Goal: Task Accomplishment & Management: Use online tool/utility

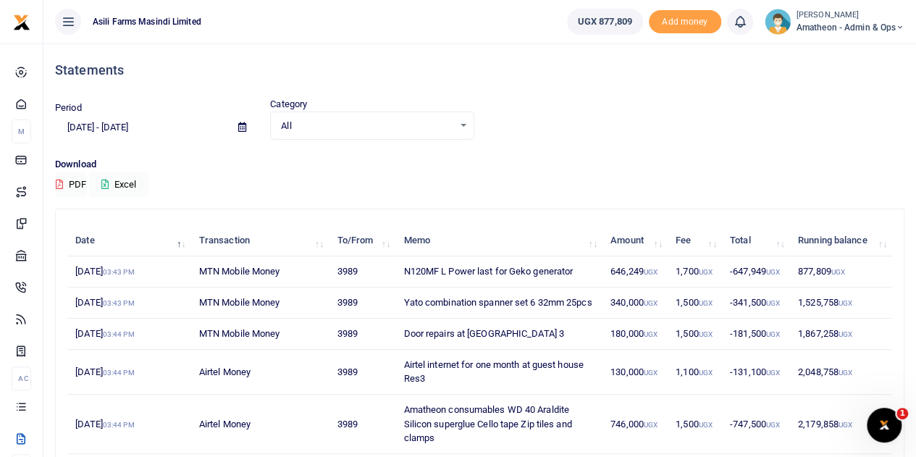
click at [240, 124] on icon at bounding box center [242, 126] width 8 height 9
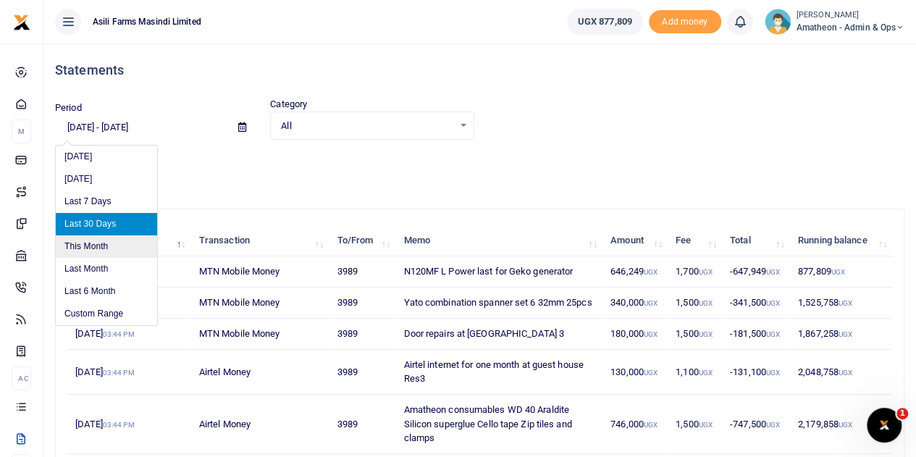
click at [91, 244] on li "This Month" at bounding box center [106, 246] width 101 height 22
type input "09/01/2025 - 09/30/2025"
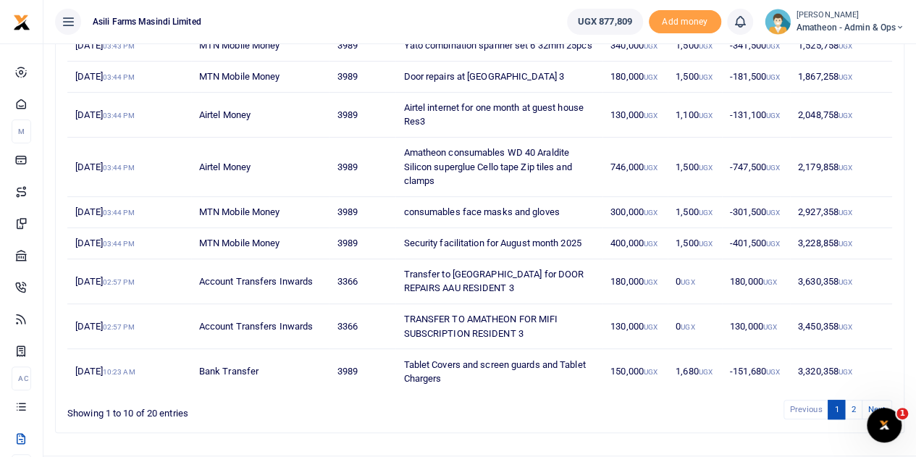
scroll to position [303, 0]
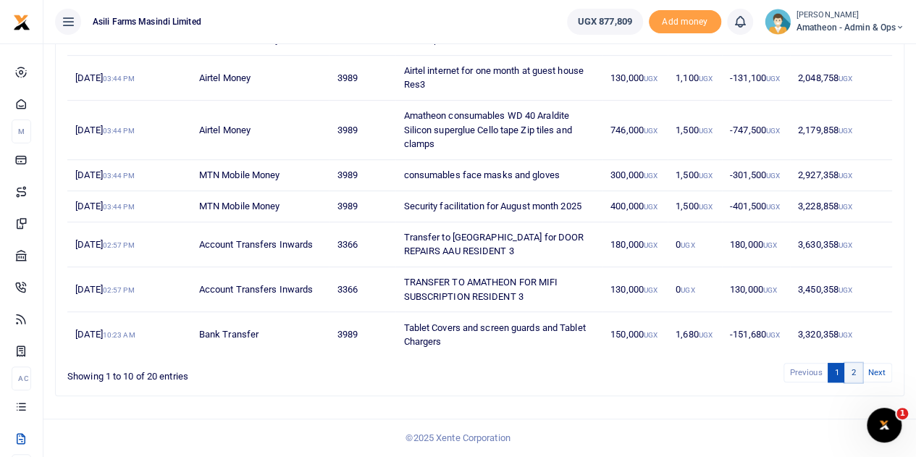
click at [853, 374] on link "2" at bounding box center [852, 373] width 17 height 20
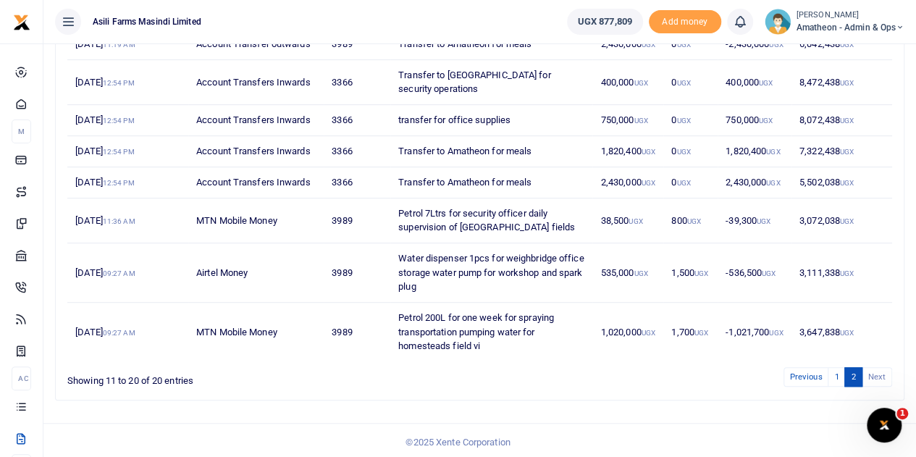
scroll to position [0, 0]
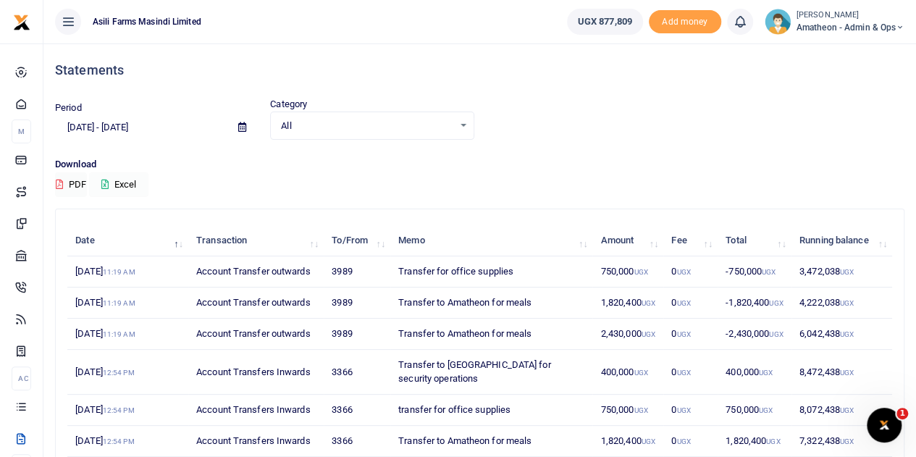
click at [111, 182] on button "Excel" at bounding box center [118, 184] width 59 height 25
